Goal: Information Seeking & Learning: Learn about a topic

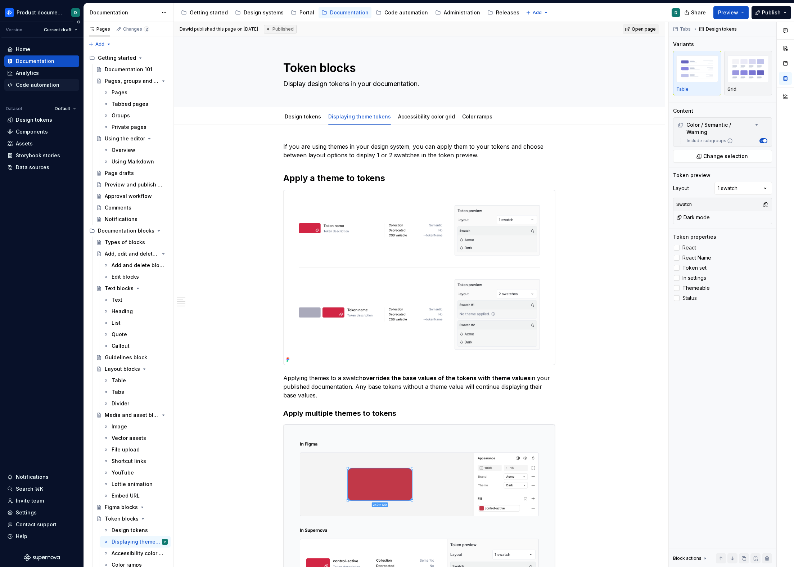
scroll to position [819, 0]
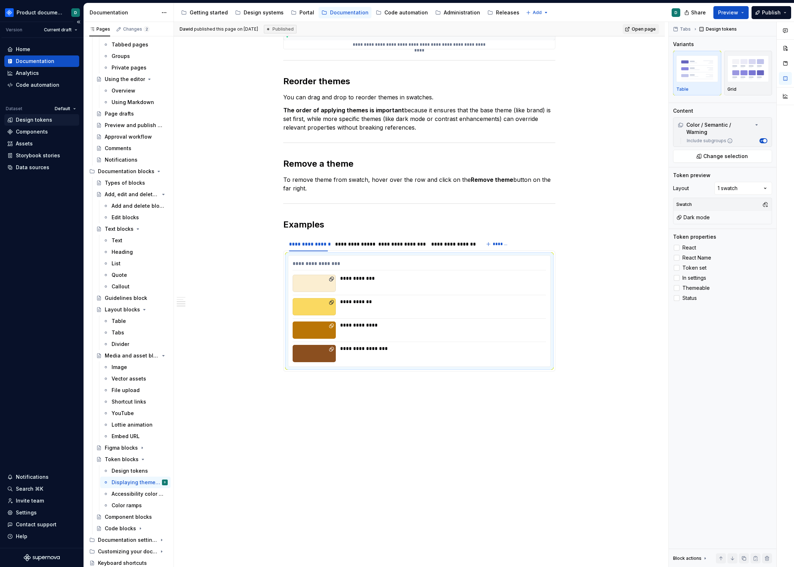
click at [37, 120] on div "Design tokens" at bounding box center [34, 119] width 36 height 7
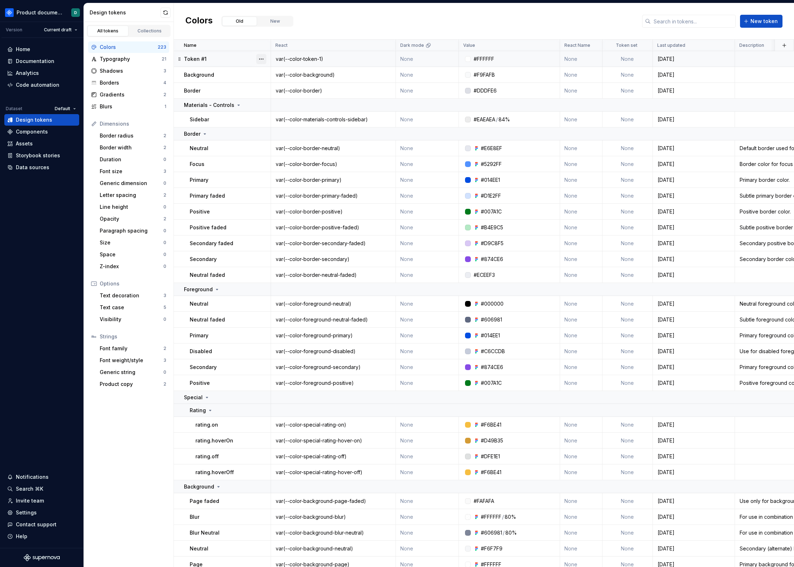
click at [257, 61] on button "button" at bounding box center [261, 59] width 10 height 10
click at [258, 63] on button "button" at bounding box center [261, 59] width 10 height 10
click at [273, 21] on button "New" at bounding box center [275, 21] width 35 height 9
